Goal: Transaction & Acquisition: Purchase product/service

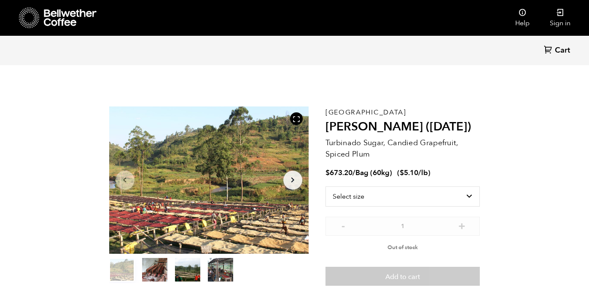
scroll to position [0, 0]
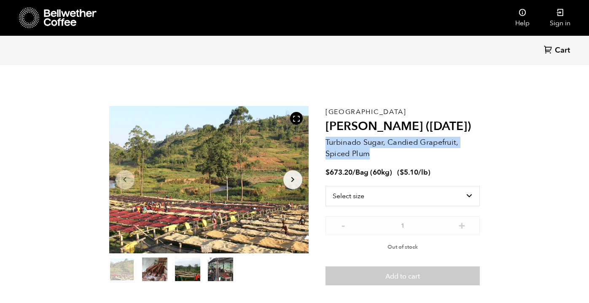
drag, startPoint x: 372, startPoint y: 155, endPoint x: 326, endPoint y: 143, distance: 47.7
click at [326, 143] on p "Turbinado Sugar, Candied Grapefruit, Spiced Plum" at bounding box center [402, 148] width 155 height 23
copy p "Turbinado Sugar, Candied Grapefruit, Spiced Plum"
click at [415, 144] on p "Turbinado Sugar, Candied Grapefruit, Spiced Plum" at bounding box center [402, 148] width 155 height 23
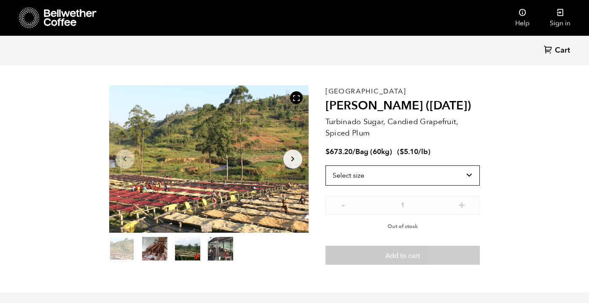
scroll to position [23, 0]
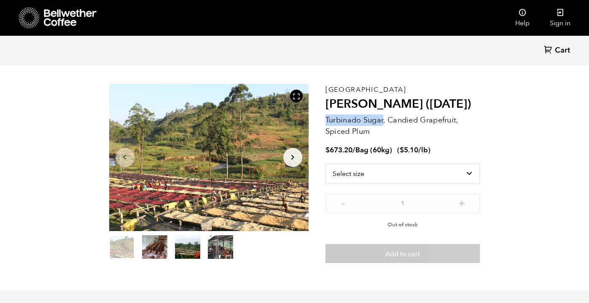
drag, startPoint x: 326, startPoint y: 119, endPoint x: 384, endPoint y: 117, distance: 57.4
click at [384, 117] on p "Turbinado Sugar, Candied Grapefruit, Spiced Plum" at bounding box center [402, 126] width 155 height 23
copy p "Turbinado Sugar"
select select "bag-3"
click at [494, 162] on section "Item 1 of 4 Arrow Left Arrow Right item 0 item 1 item 2 item 3 Item 1 of 4 Buru…" at bounding box center [294, 173] width 413 height 235
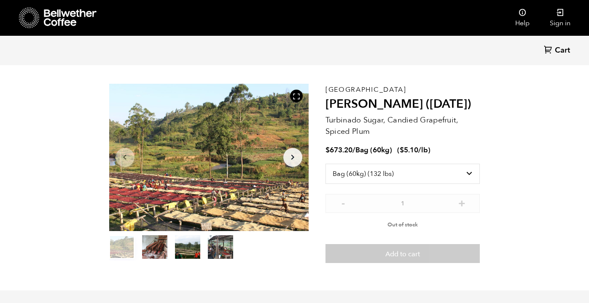
click at [495, 181] on section "Item 1 of 4 Arrow Left Arrow Right item 0 item 1 item 2 item 3 Item 1 of 4 Buru…" at bounding box center [294, 173] width 413 height 235
click at [486, 179] on section "Item 1 of 4 Arrow Left Arrow Right item 0 item 1 item 2 item 3 Item 1 of 4 Buru…" at bounding box center [294, 173] width 413 height 235
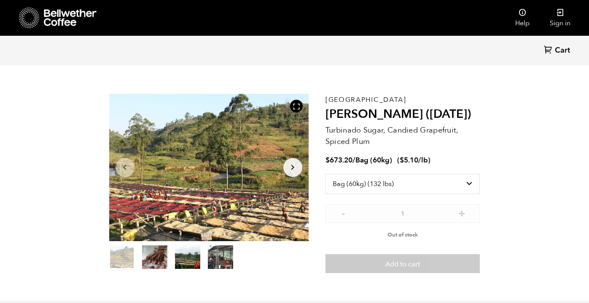
scroll to position [13, 0]
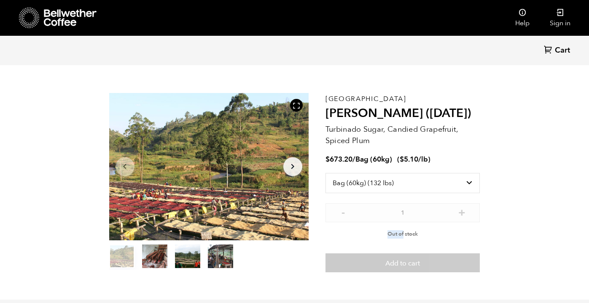
drag, startPoint x: 403, startPoint y: 234, endPoint x: 386, endPoint y: 232, distance: 16.6
click at [386, 232] on p "Out of stock" at bounding box center [402, 232] width 155 height 13
select select "bag-3"
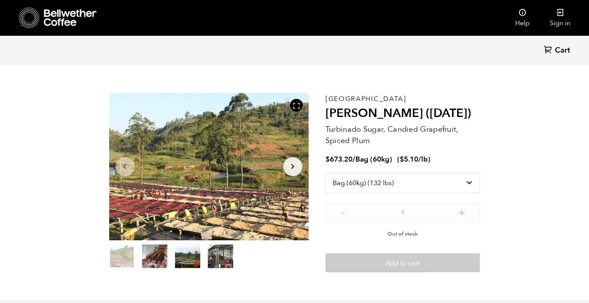
click at [498, 189] on section "Item 1 of 4 Arrow Left Arrow Right item 0 item 1 item 2 item 3 Item 1 of 4 Buru…" at bounding box center [294, 183] width 413 height 235
